Goal: Task Accomplishment & Management: Use online tool/utility

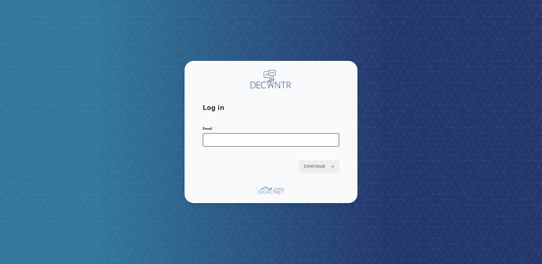
click at [256, 140] on input "Email" at bounding box center [271, 140] width 137 height 14
type input "**********"
click at [311, 169] on span "Continue" at bounding box center [319, 167] width 31 height 6
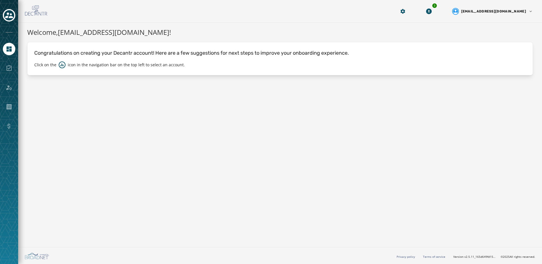
click at [13, 69] on div at bounding box center [9, 68] width 12 height 12
click at [14, 54] on div at bounding box center [9, 49] width 12 height 12
click at [12, 49] on icon "Navigate to Home" at bounding box center [9, 49] width 7 height 7
click at [8, 15] on icon "Toggle account select drawer" at bounding box center [9, 15] width 8 height 8
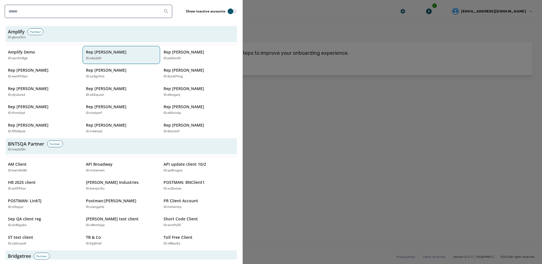
click at [127, 59] on div "ID: a4pdijfr" at bounding box center [118, 58] width 65 height 5
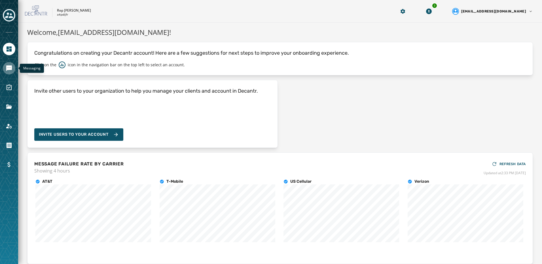
click at [7, 72] on link "Navigate to Messaging" at bounding box center [9, 68] width 12 height 12
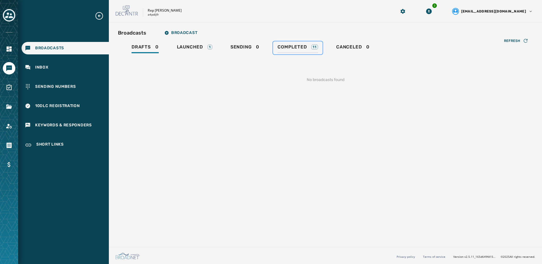
click at [273, 48] on link "Completed 11" at bounding box center [298, 47] width 50 height 13
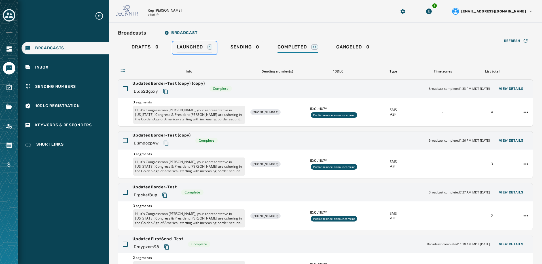
click at [199, 45] on span "Launched" at bounding box center [190, 47] width 26 height 6
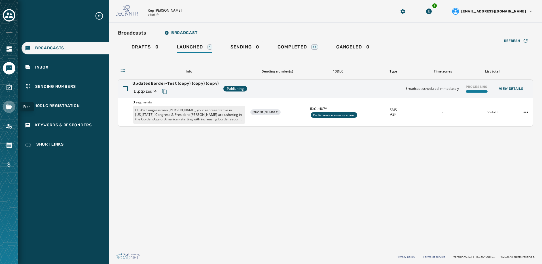
click at [9, 104] on icon "Navigate to Files" at bounding box center [9, 106] width 7 height 7
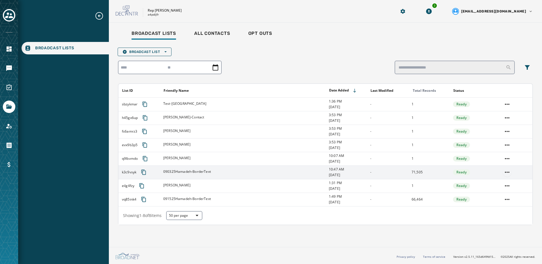
click at [505, 170] on html "Broadcast Lists Skip To Main Content Rep [PERSON_NAME] a4pdijfr 3 [EMAIL_ADDRES…" at bounding box center [271, 132] width 542 height 264
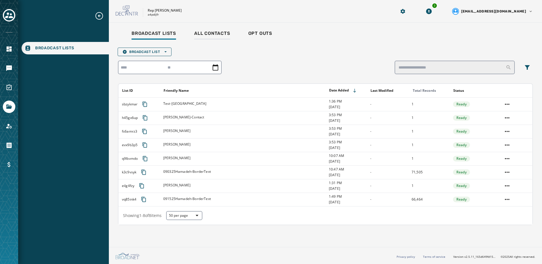
click at [213, 32] on html "Broadcast Lists Skip To Main Content Rep [PERSON_NAME] a4pdijfr 3 [EMAIL_ADDRES…" at bounding box center [271, 132] width 542 height 264
click at [212, 32] on span "All Contacts" at bounding box center [212, 34] width 36 height 6
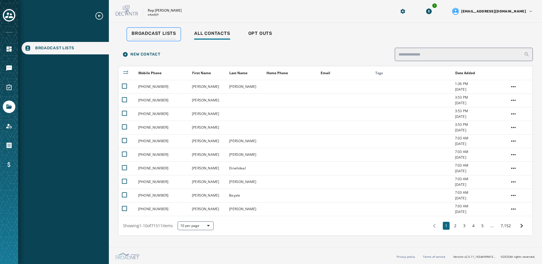
click at [171, 38] on div "Broadcast Lists" at bounding box center [153, 35] width 44 height 9
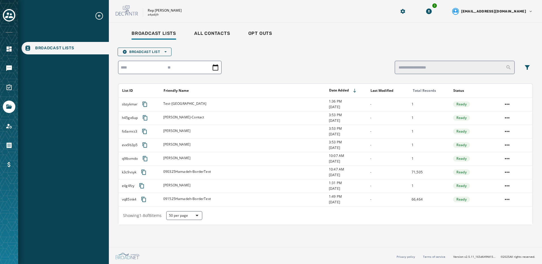
click at [99, 17] on icon "Expand sub nav menu" at bounding box center [99, 16] width 8 height 8
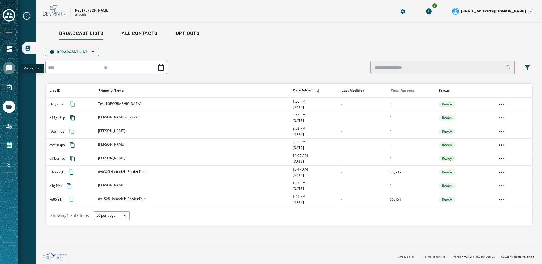
click at [8, 68] on icon "Navigate to Messaging" at bounding box center [9, 68] width 6 height 6
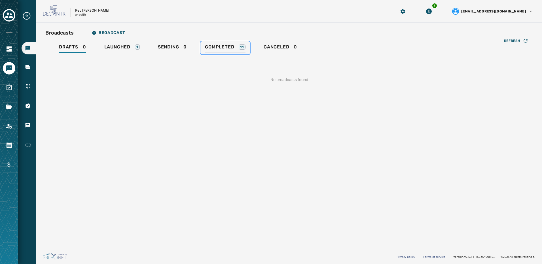
click at [209, 43] on link "Completed 11" at bounding box center [225, 47] width 50 height 13
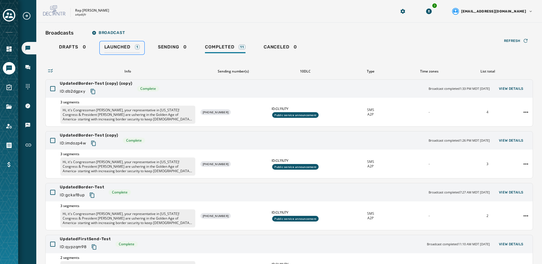
click at [127, 46] on span "Launched" at bounding box center [117, 47] width 26 height 6
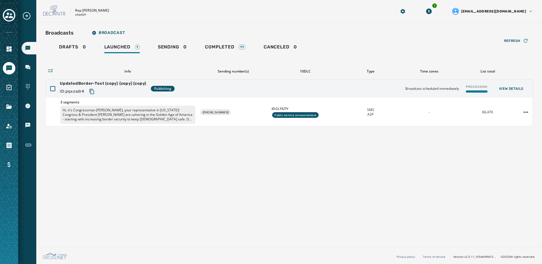
click at [229, 55] on div "Refresh Info Sending number(s) 10DLC Type Time zones List total UpdatedBorder-T…" at bounding box center [288, 90] width 487 height 72
click at [229, 51] on div "Completed 11" at bounding box center [225, 48] width 41 height 9
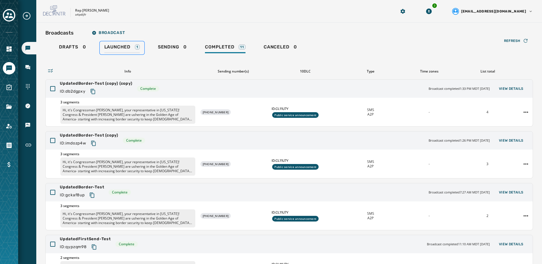
click at [133, 48] on div "Launched 1" at bounding box center [121, 48] width 35 height 9
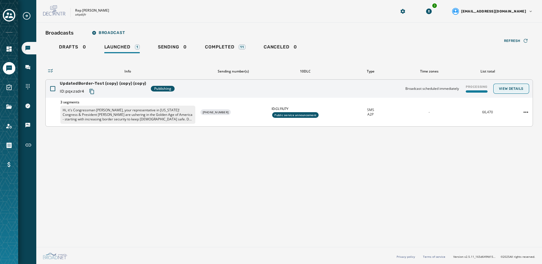
click at [525, 89] on button "View Details" at bounding box center [511, 89] width 34 height 8
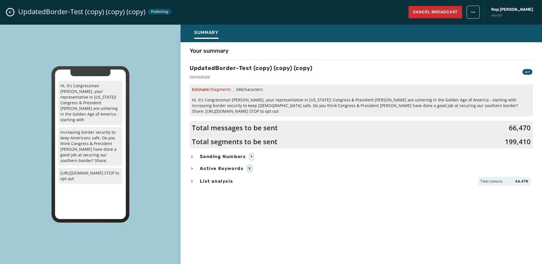
click at [10, 13] on icon "Close admin drawer" at bounding box center [10, 12] width 5 height 5
